Goal: Task Accomplishment & Management: Manage account settings

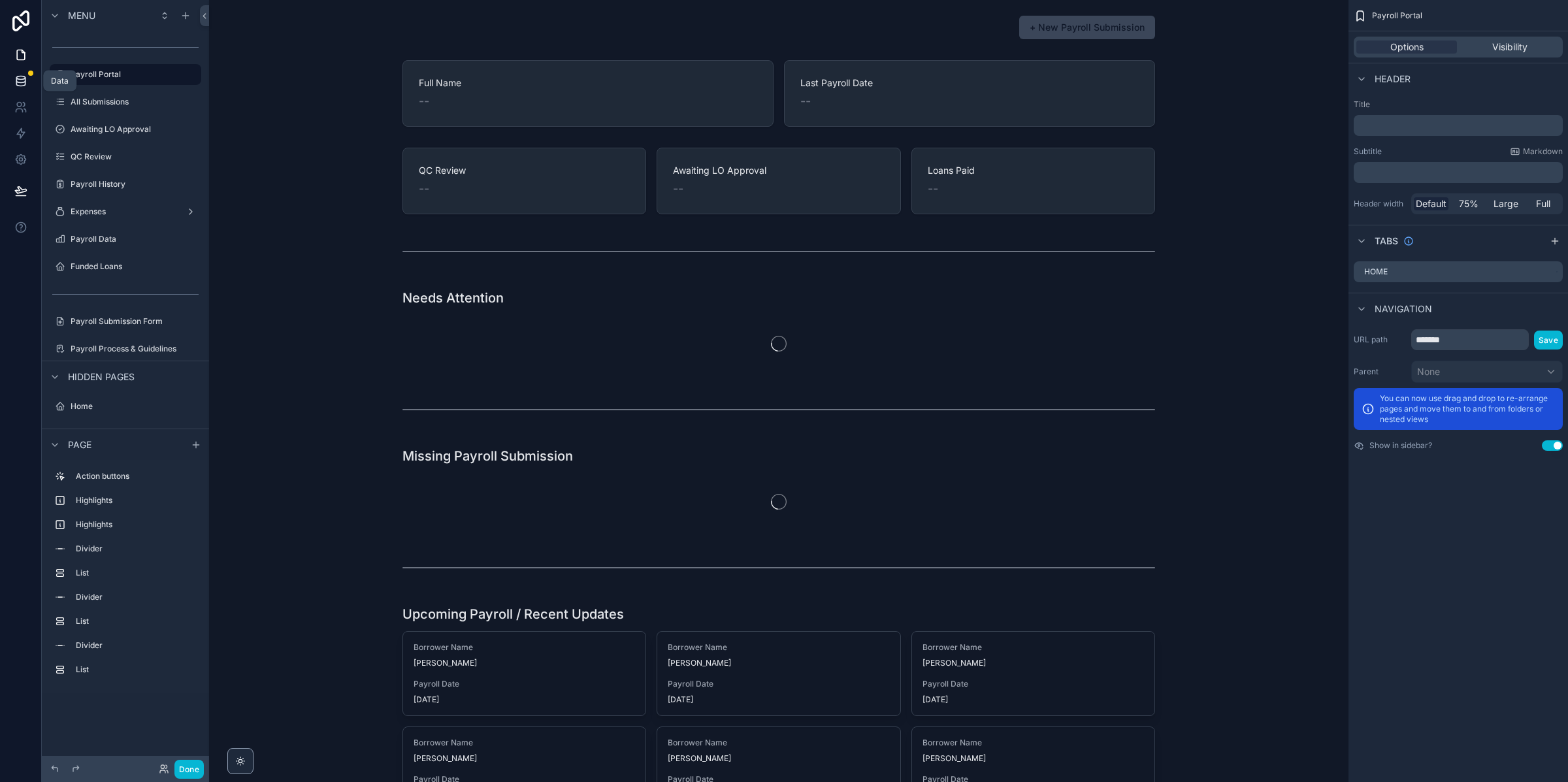
click at [19, 92] on link at bounding box center [20, 80] width 41 height 26
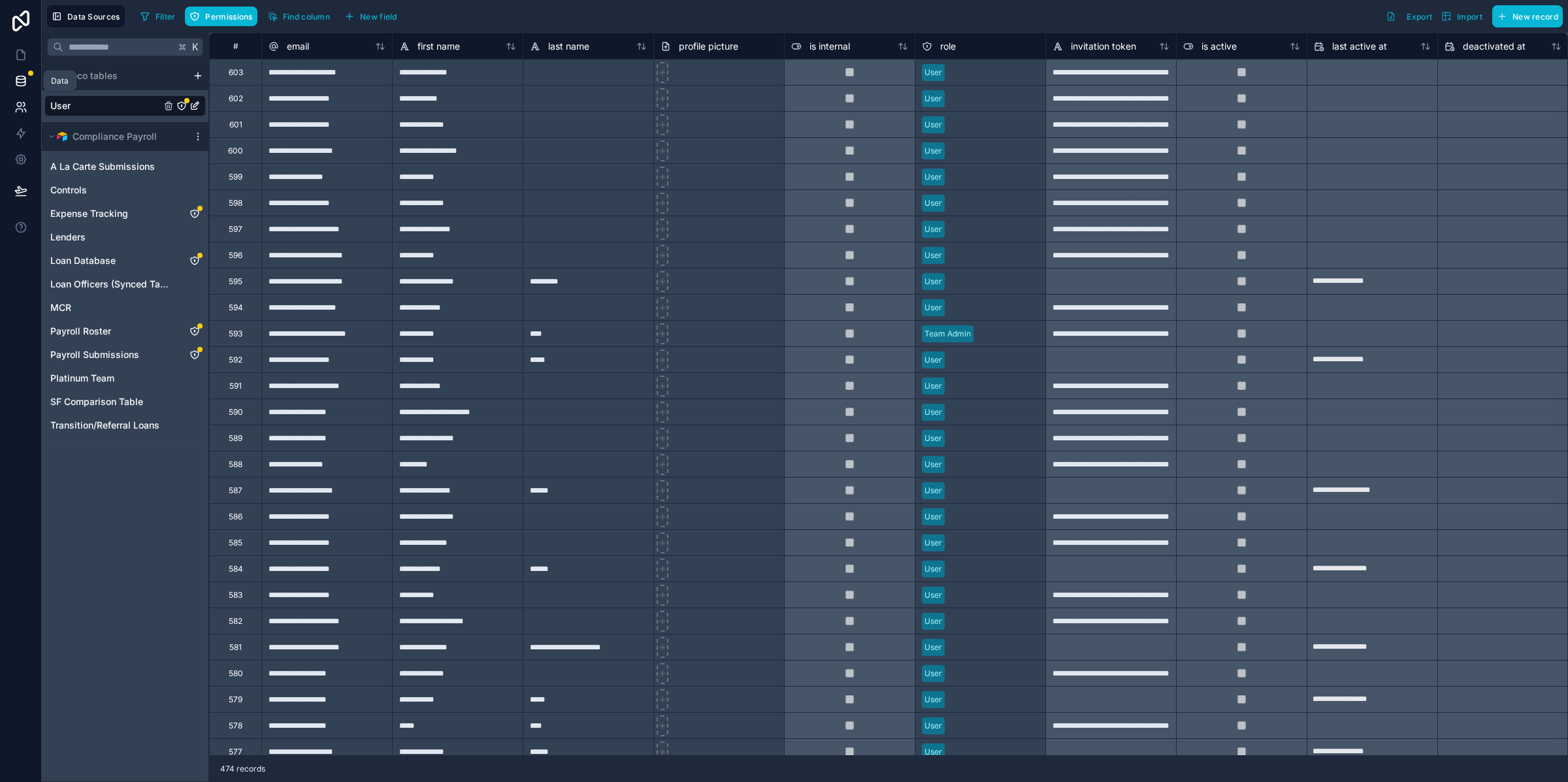
click at [19, 112] on icon at bounding box center [21, 107] width 13 height 13
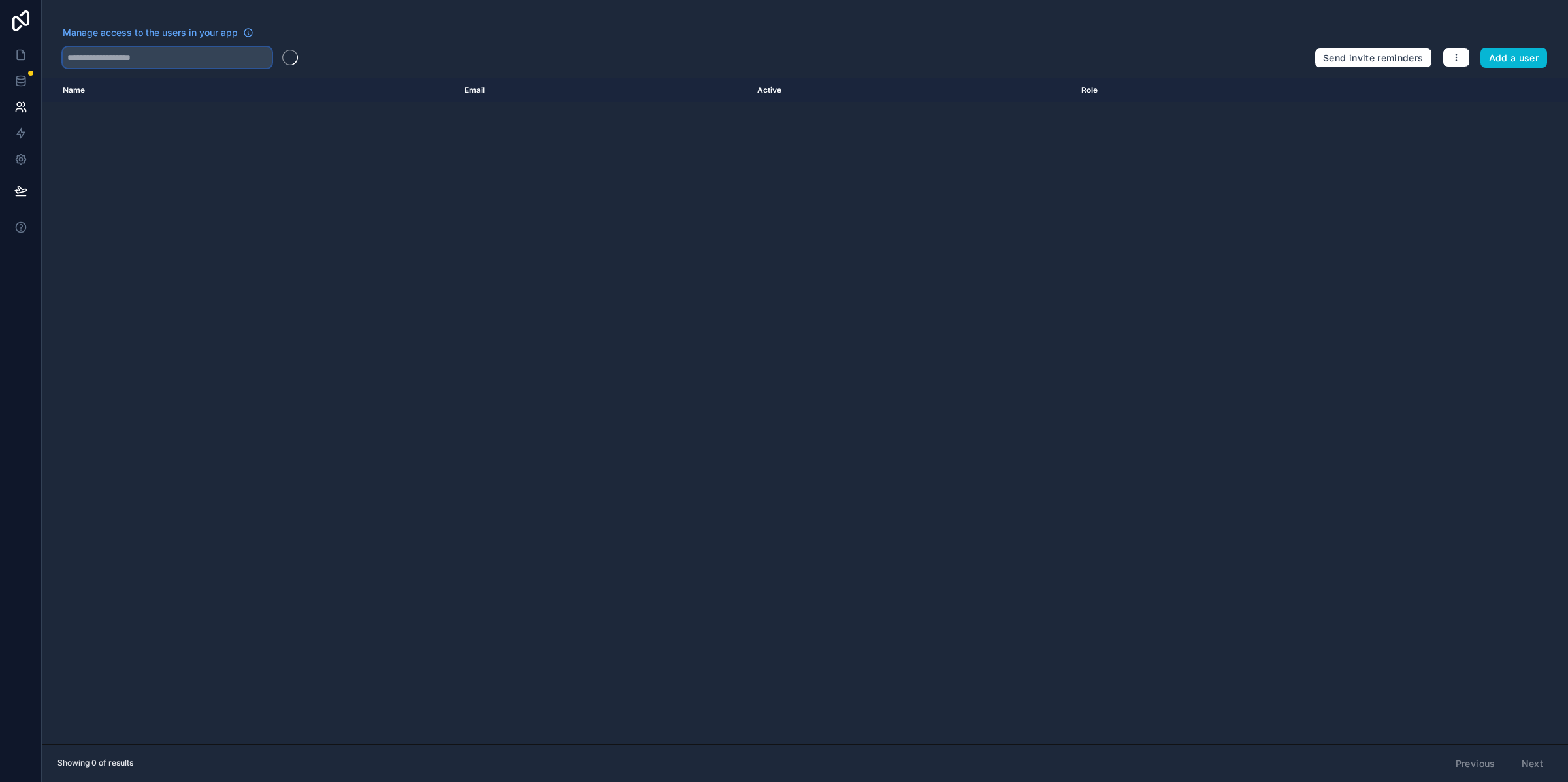
click at [116, 65] on input "text" at bounding box center [167, 57] width 209 height 21
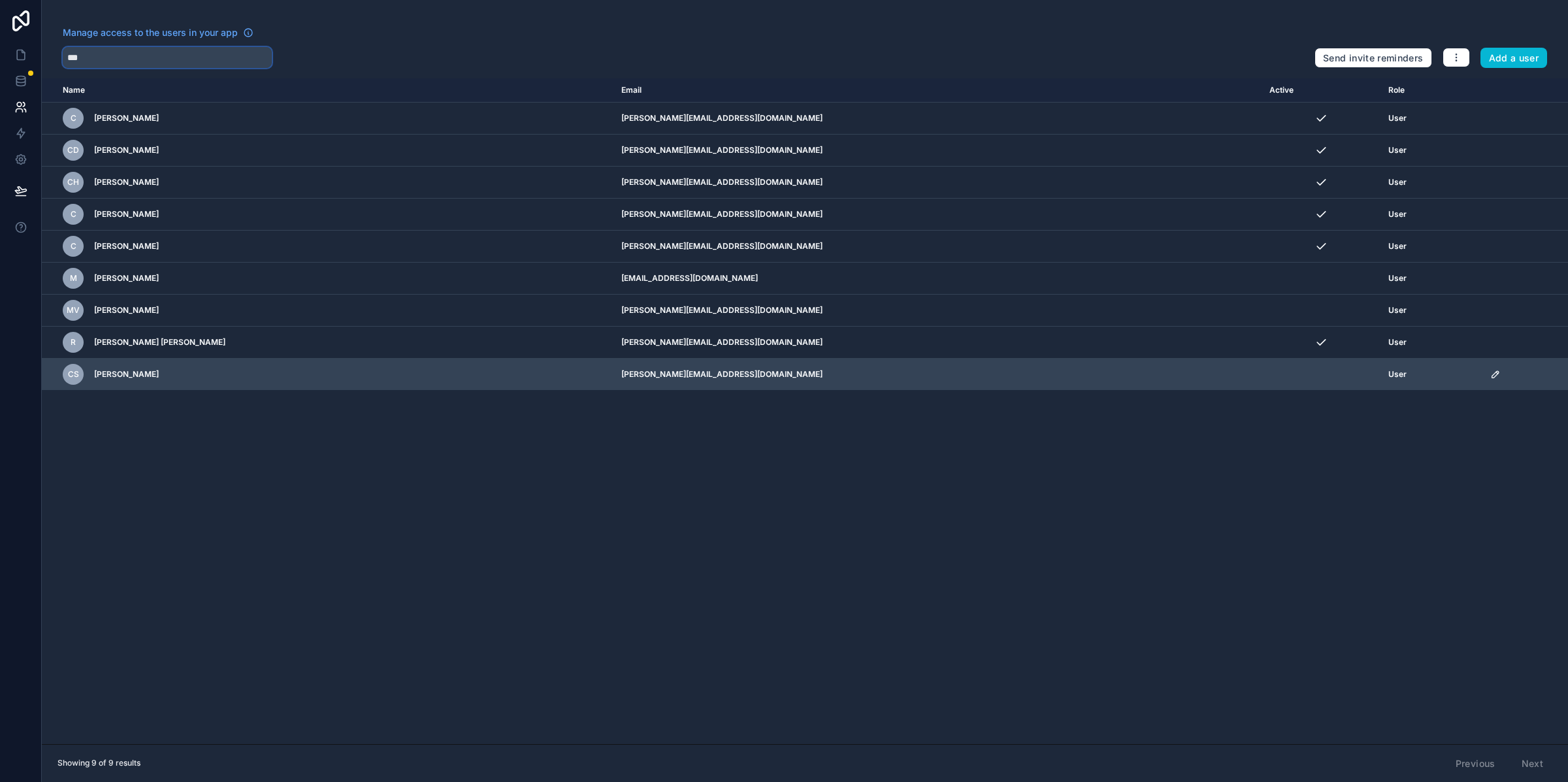
type input "***"
click at [1490, 379] on div "scrollable content" at bounding box center [1525, 374] width 70 height 11
click at [1490, 379] on icon "scrollable content" at bounding box center [1496, 374] width 11 height 11
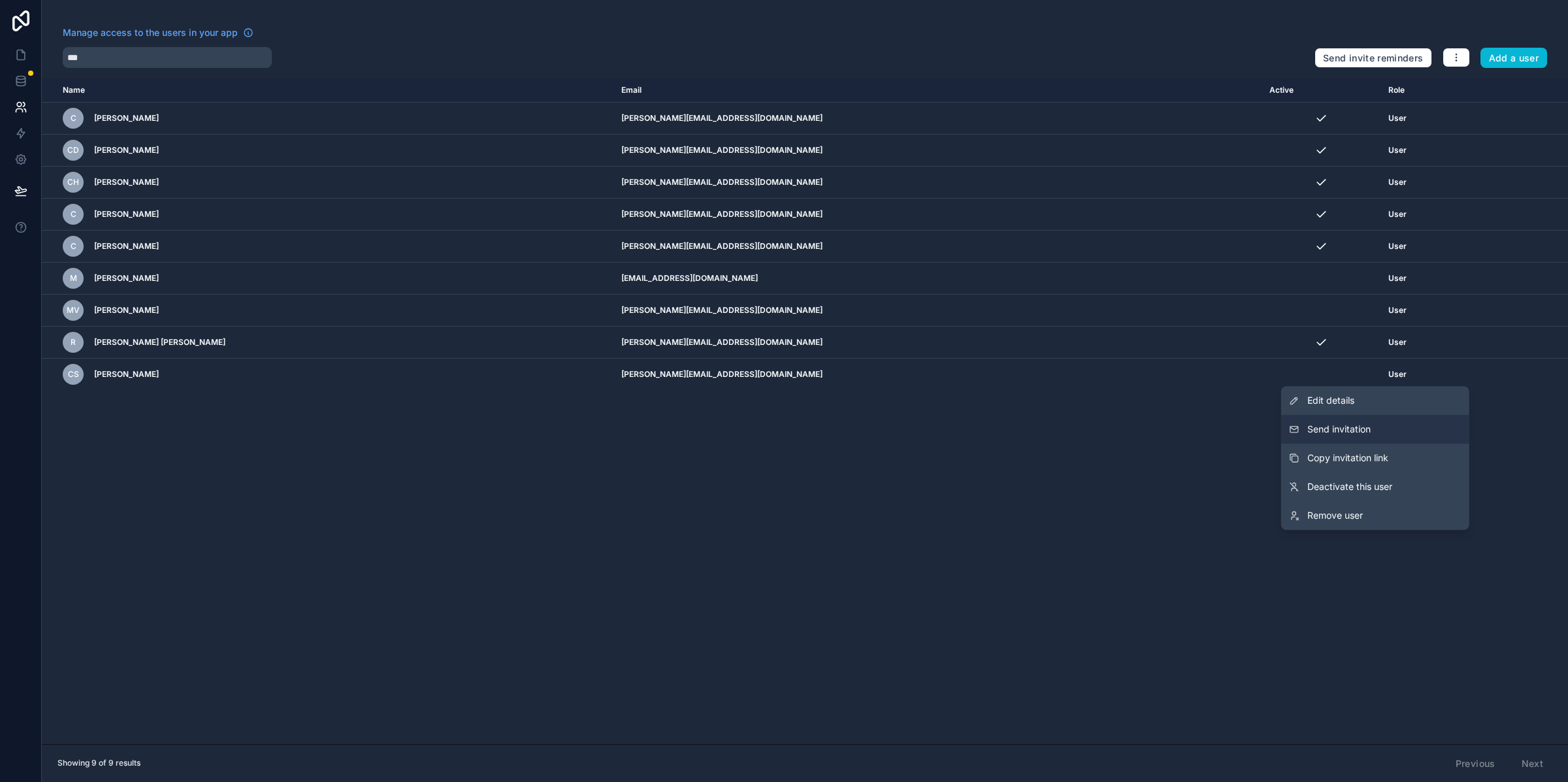
click at [1429, 421] on button "Send invitation" at bounding box center [1375, 429] width 188 height 29
